Goal: Task Accomplishment & Management: Use online tool/utility

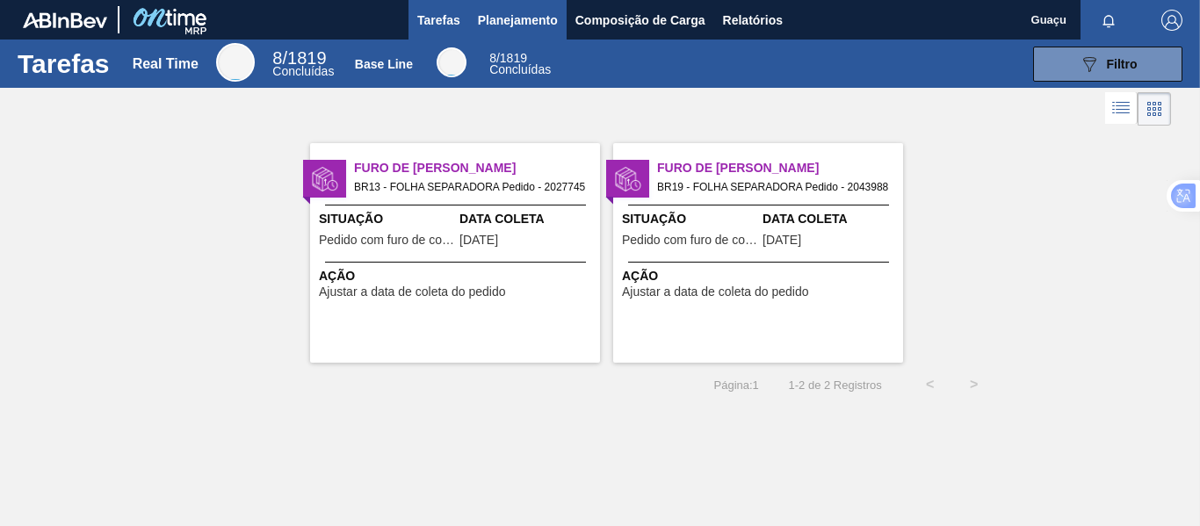
click at [515, 18] on span "Planejamento" at bounding box center [518, 20] width 80 height 21
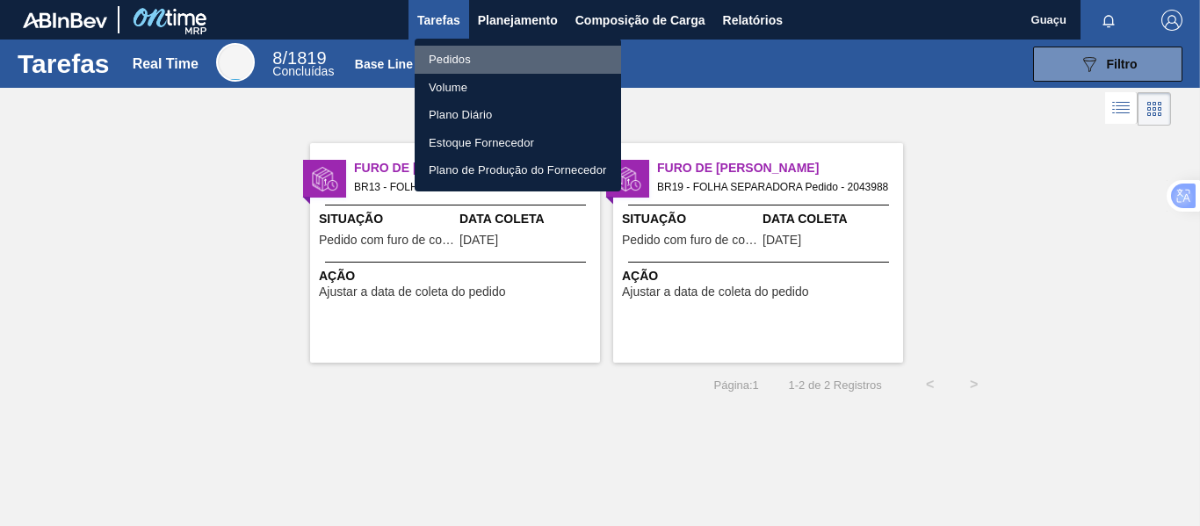
click at [469, 62] on li "Pedidos" at bounding box center [518, 60] width 206 height 28
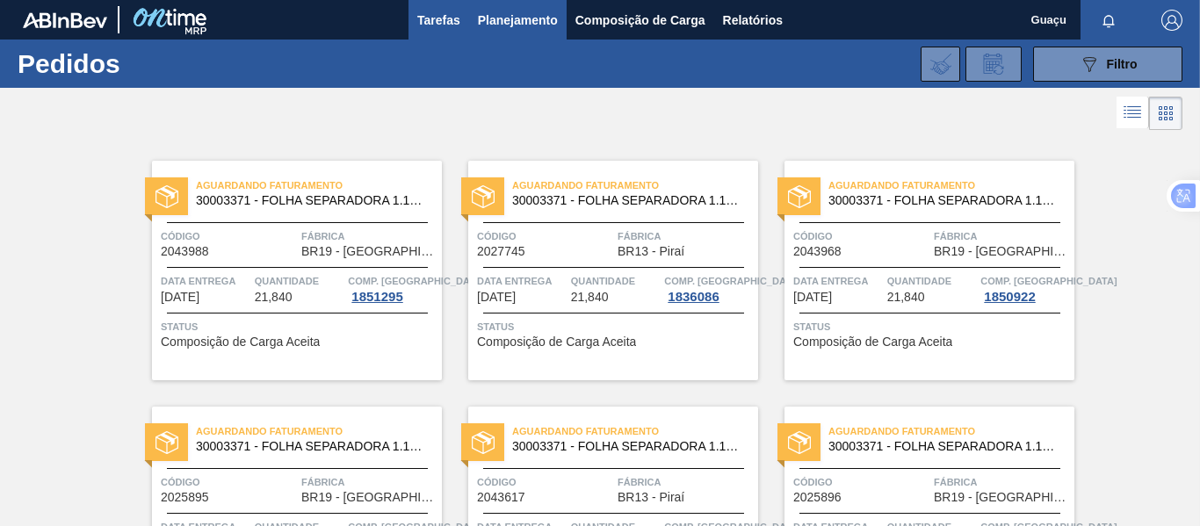
click at [454, 19] on span "Tarefas" at bounding box center [438, 20] width 43 height 21
